Goal: Task Accomplishment & Management: Complete application form

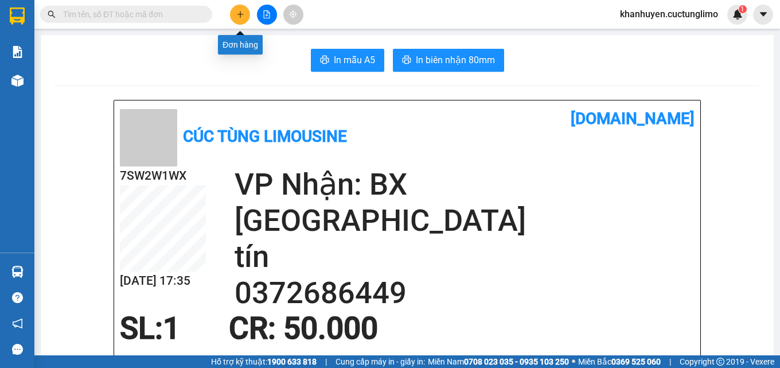
click at [243, 14] on icon "plus" at bounding box center [240, 14] width 8 height 8
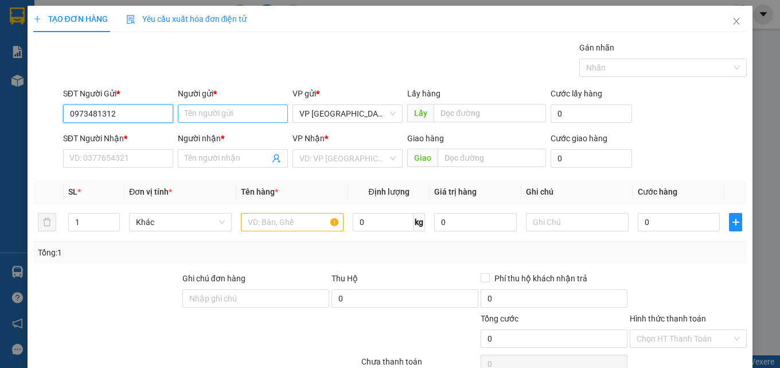
type input "0973481312"
click at [206, 113] on input "Người gửi *" at bounding box center [233, 113] width 110 height 18
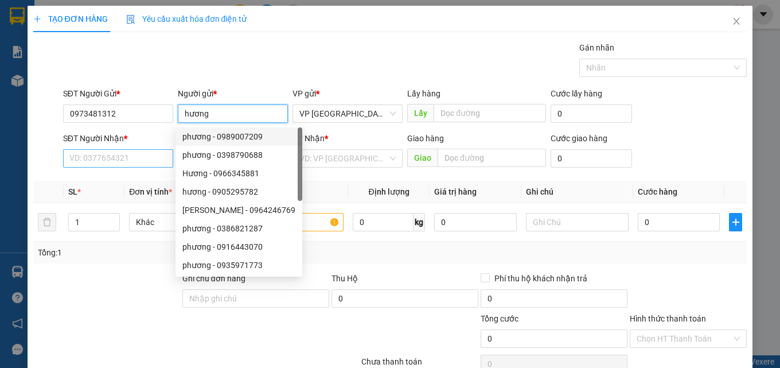
type input "hương"
click at [130, 152] on input "SĐT Người Nhận *" at bounding box center [118, 158] width 110 height 18
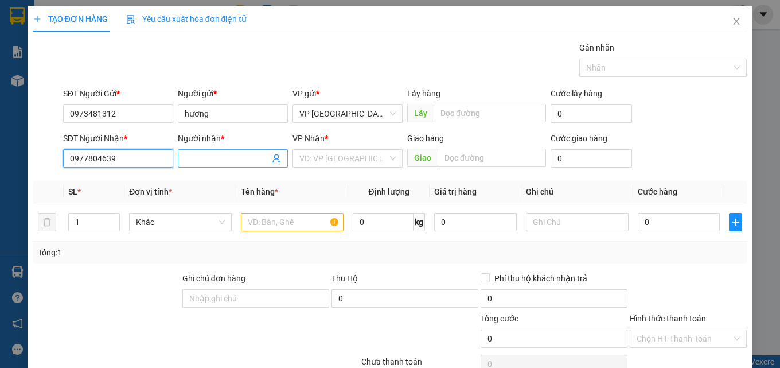
type input "0977804639"
click at [204, 157] on input "Người nhận *" at bounding box center [227, 158] width 85 height 13
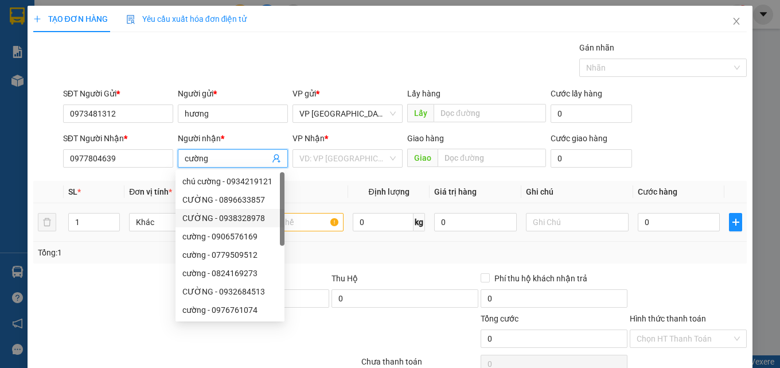
type input "cường"
click at [305, 224] on input "text" at bounding box center [292, 222] width 103 height 18
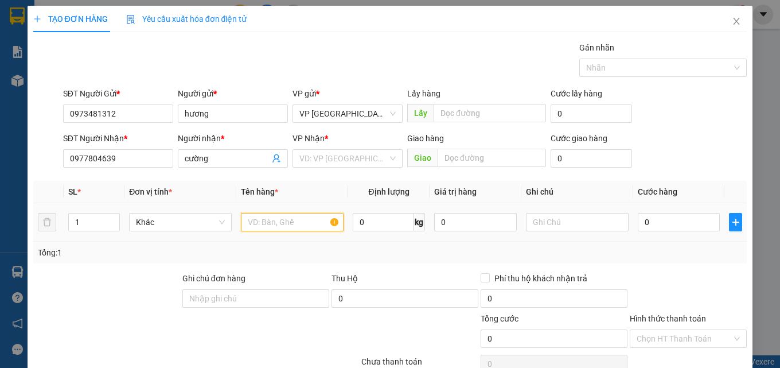
click at [305, 224] on input "text" at bounding box center [292, 222] width 103 height 18
type input "cá"
click at [652, 217] on input "0" at bounding box center [679, 222] width 83 height 18
type input "1"
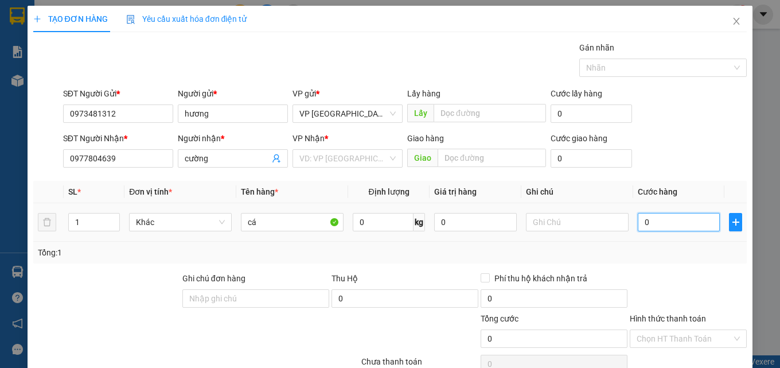
type input "1"
type input "12"
type input "120"
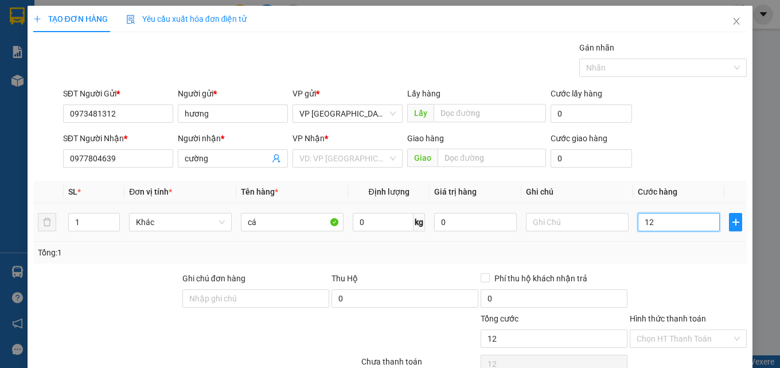
type input "120"
type input "1.200"
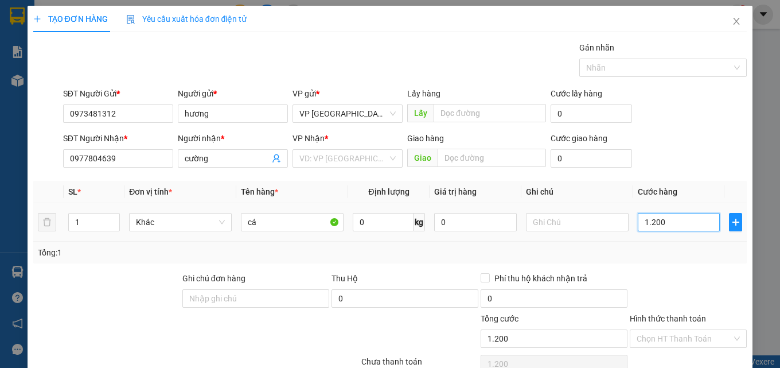
type input "12.000"
type input "120.000"
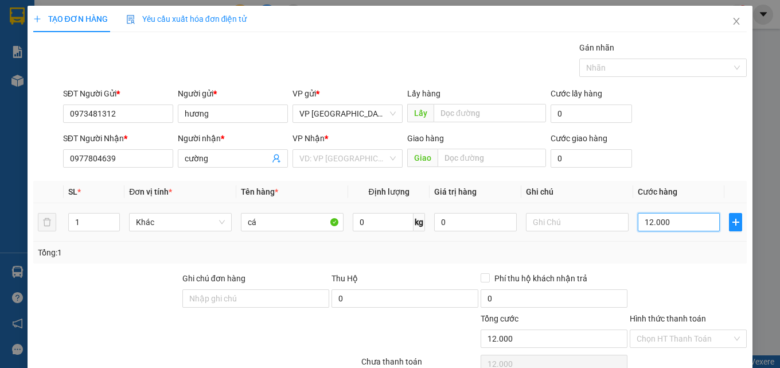
type input "120.000"
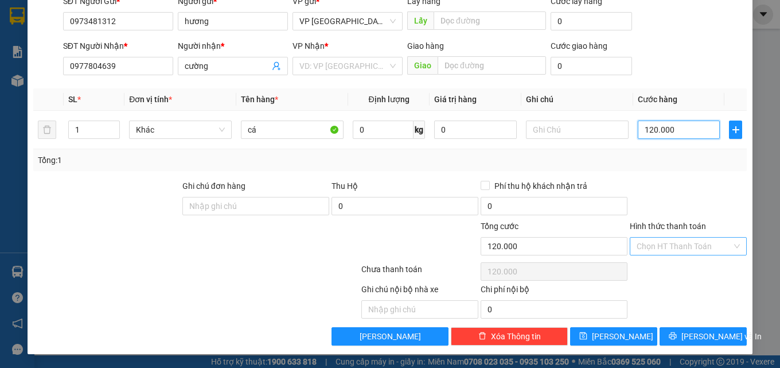
type input "120.000"
click at [675, 240] on input "Hình thức thanh toán" at bounding box center [684, 245] width 95 height 17
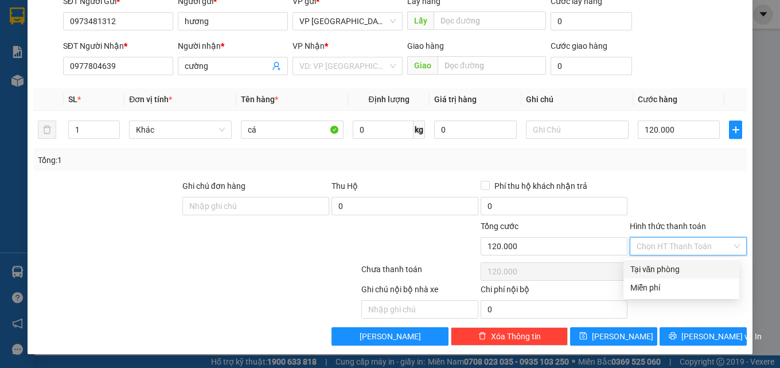
click at [708, 260] on div "Tại văn phòng" at bounding box center [681, 269] width 116 height 18
type input "0"
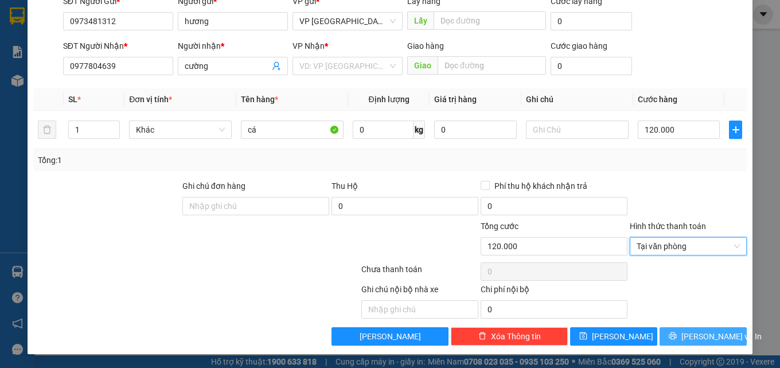
click at [703, 336] on span "[PERSON_NAME] và In" at bounding box center [721, 336] width 80 height 13
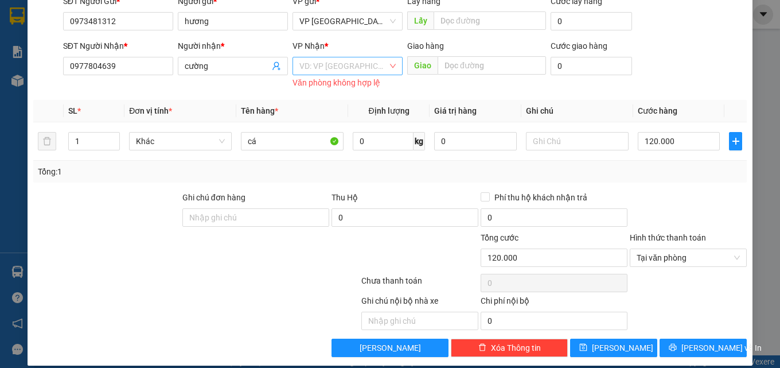
click at [336, 61] on input "search" at bounding box center [343, 65] width 88 height 17
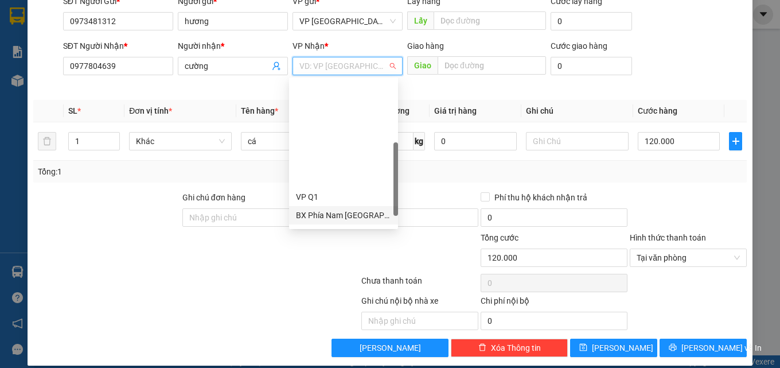
scroll to position [220, 0]
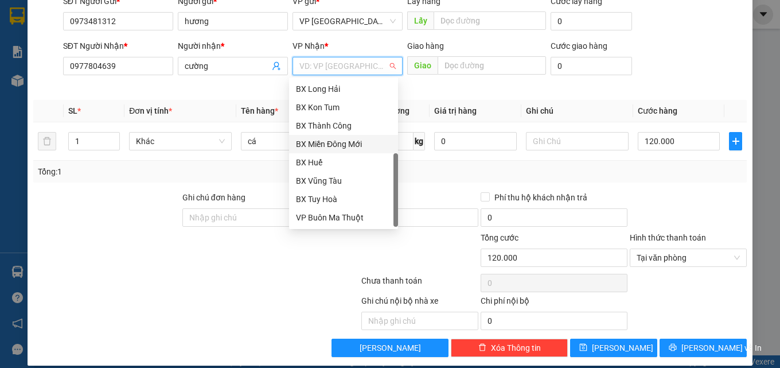
click at [361, 140] on div "BX Miền Đông Mới" at bounding box center [343, 144] width 95 height 13
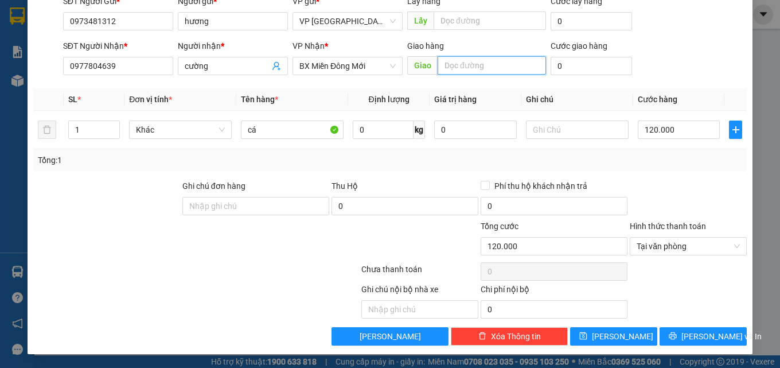
click at [480, 63] on input "text" at bounding box center [492, 65] width 108 height 18
type input "d"
type input "đ"
type input "ngã ba song thao trảng boom"
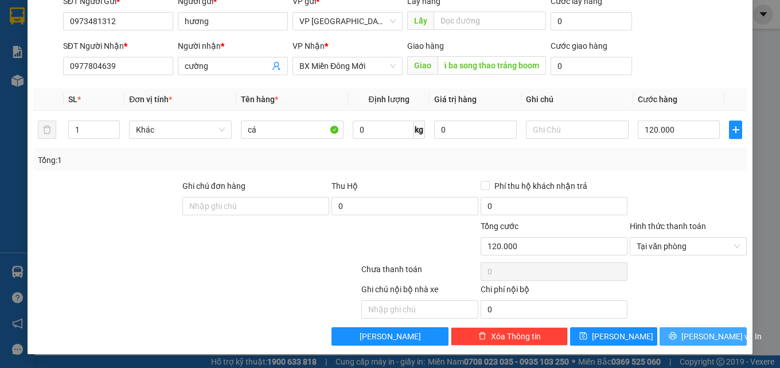
scroll to position [0, 0]
click at [697, 338] on span "[PERSON_NAME] và In" at bounding box center [721, 336] width 80 height 13
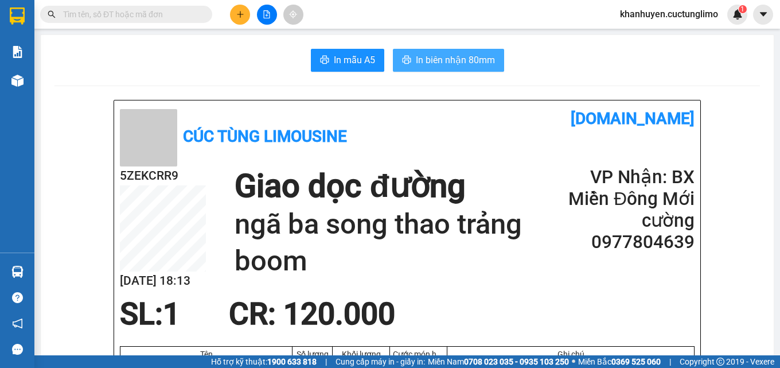
click at [467, 62] on span "In biên nhận 80mm" at bounding box center [455, 60] width 79 height 14
